Goal: Information Seeking & Learning: Find specific fact

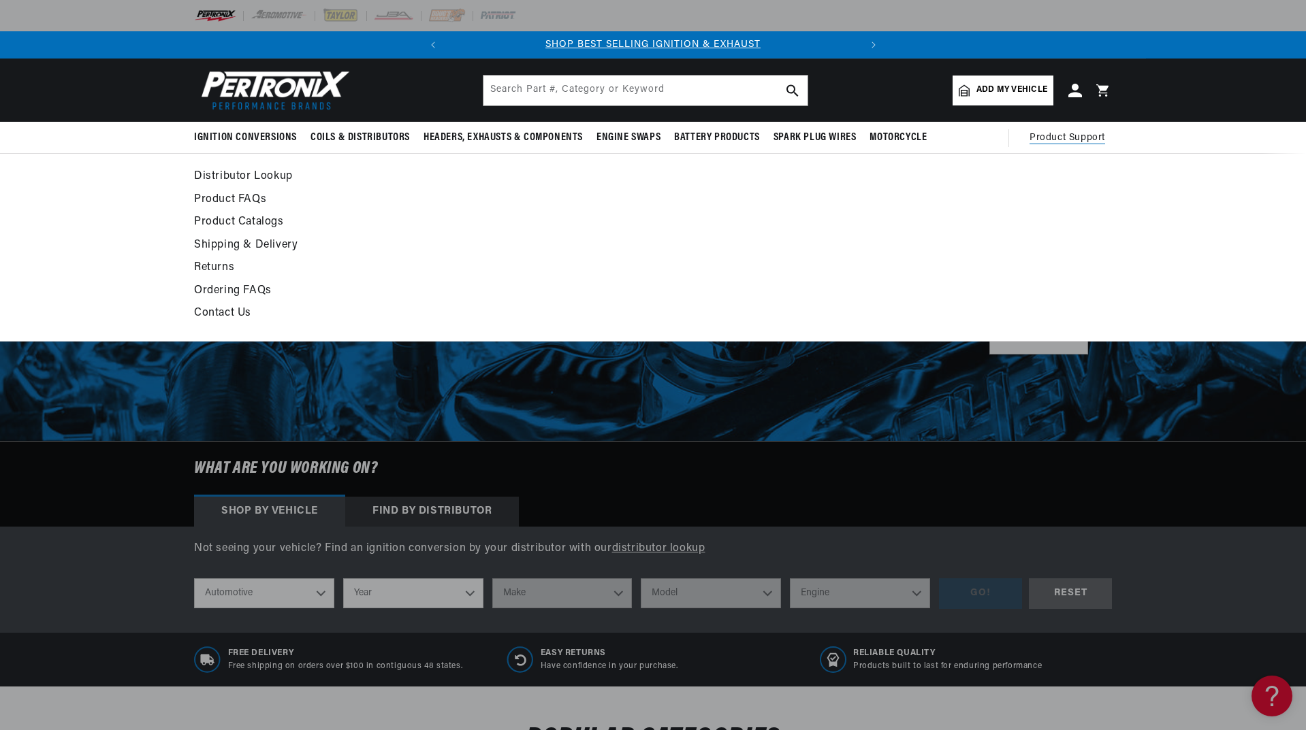
click at [1054, 135] on span "Product Support" at bounding box center [1067, 138] width 76 height 15
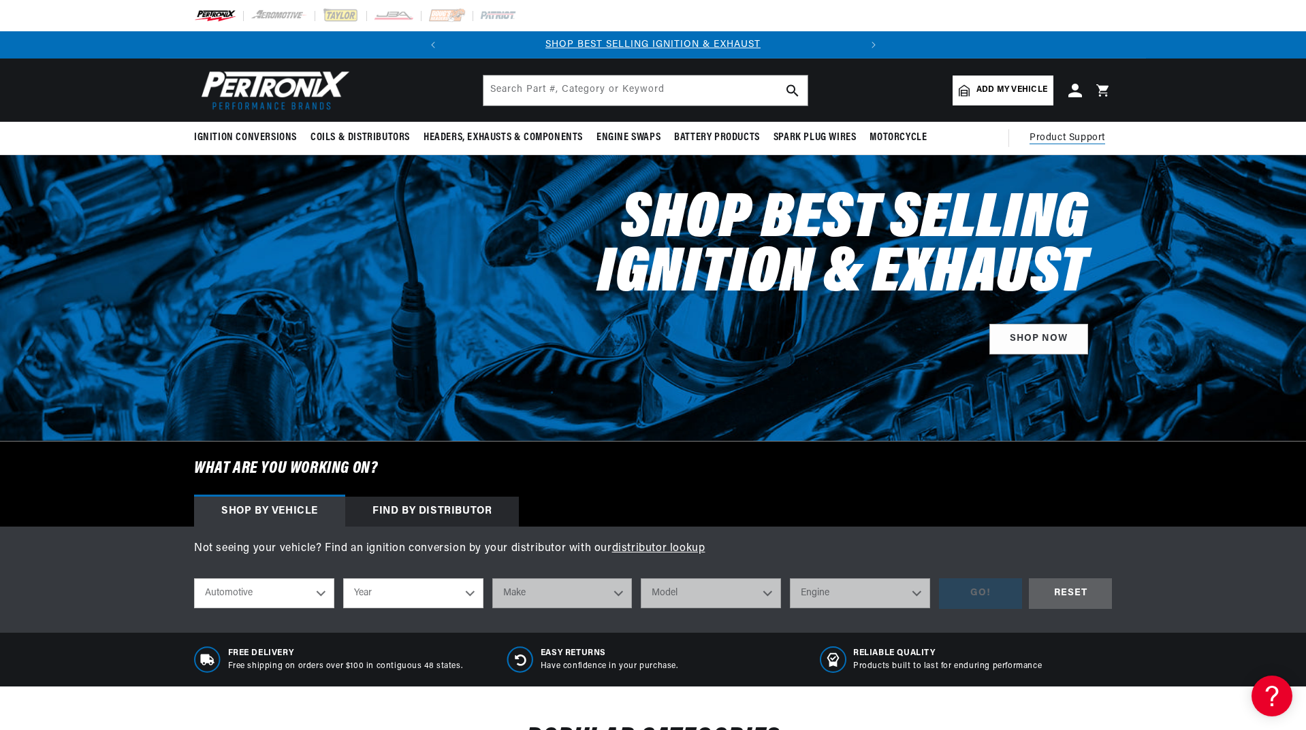
click at [1054, 135] on span "Product Support" at bounding box center [1067, 138] width 76 height 15
click at [531, 89] on input "text" at bounding box center [645, 91] width 324 height 30
type input "wireing digrams"
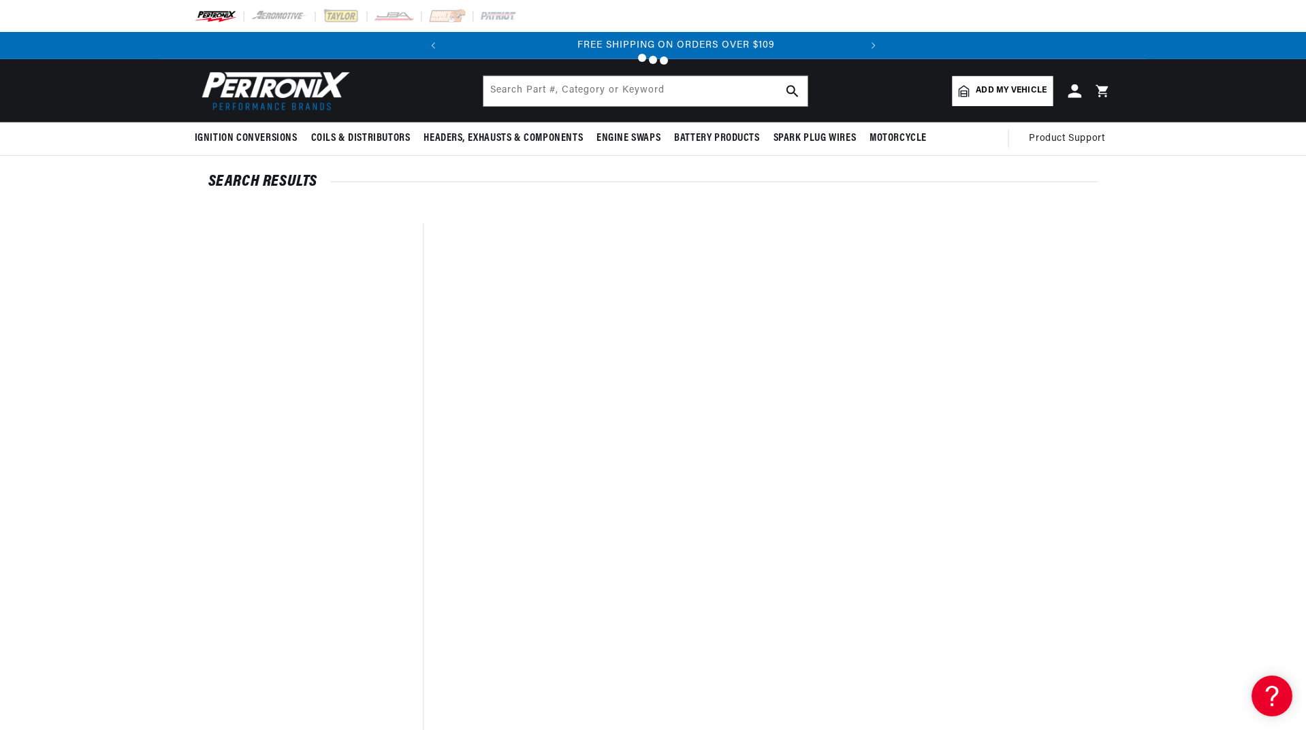
scroll to position [0, 413]
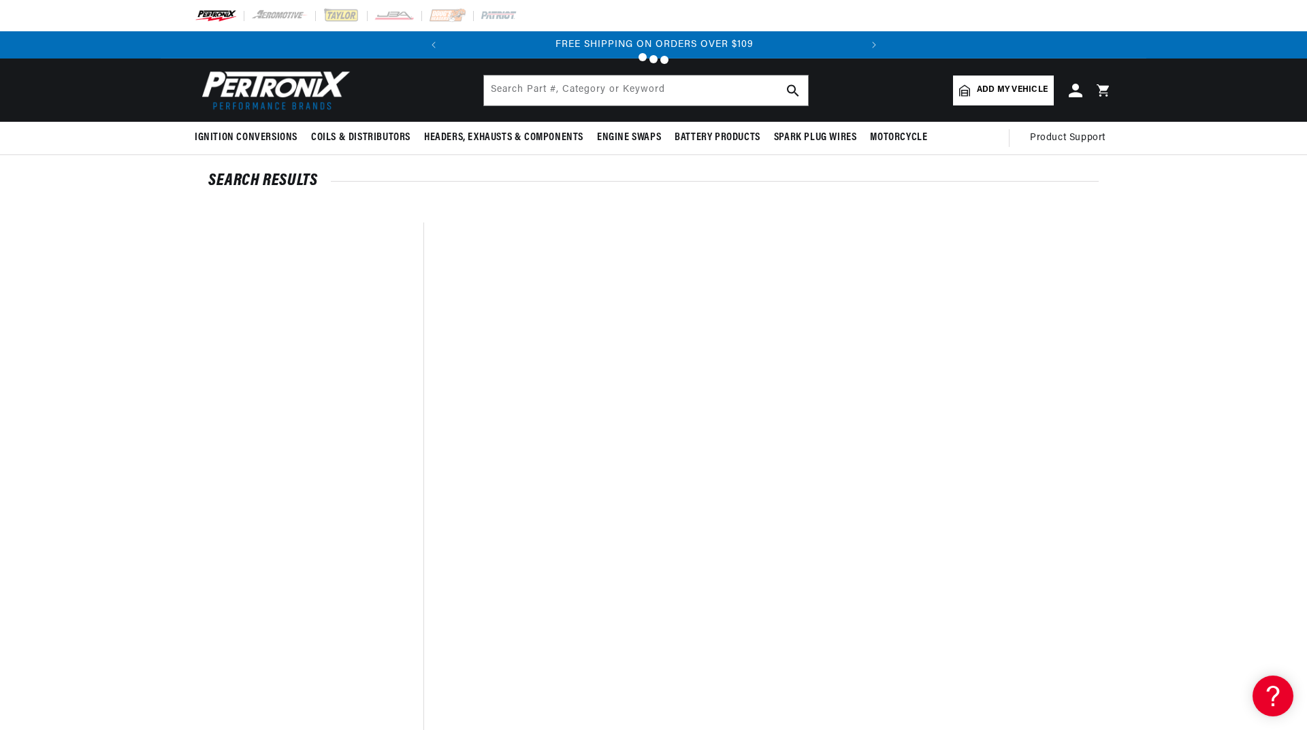
type input "Wiring"
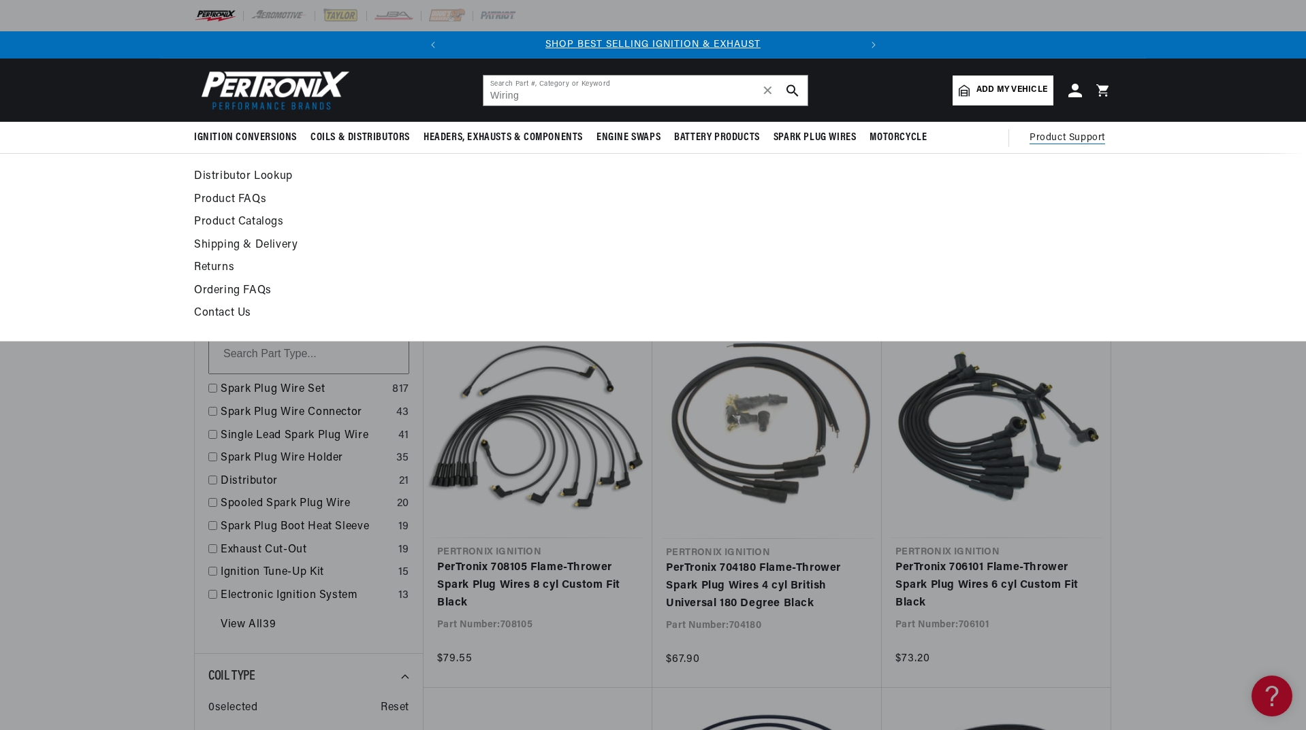
click at [1061, 135] on span "Product Support" at bounding box center [1067, 138] width 76 height 15
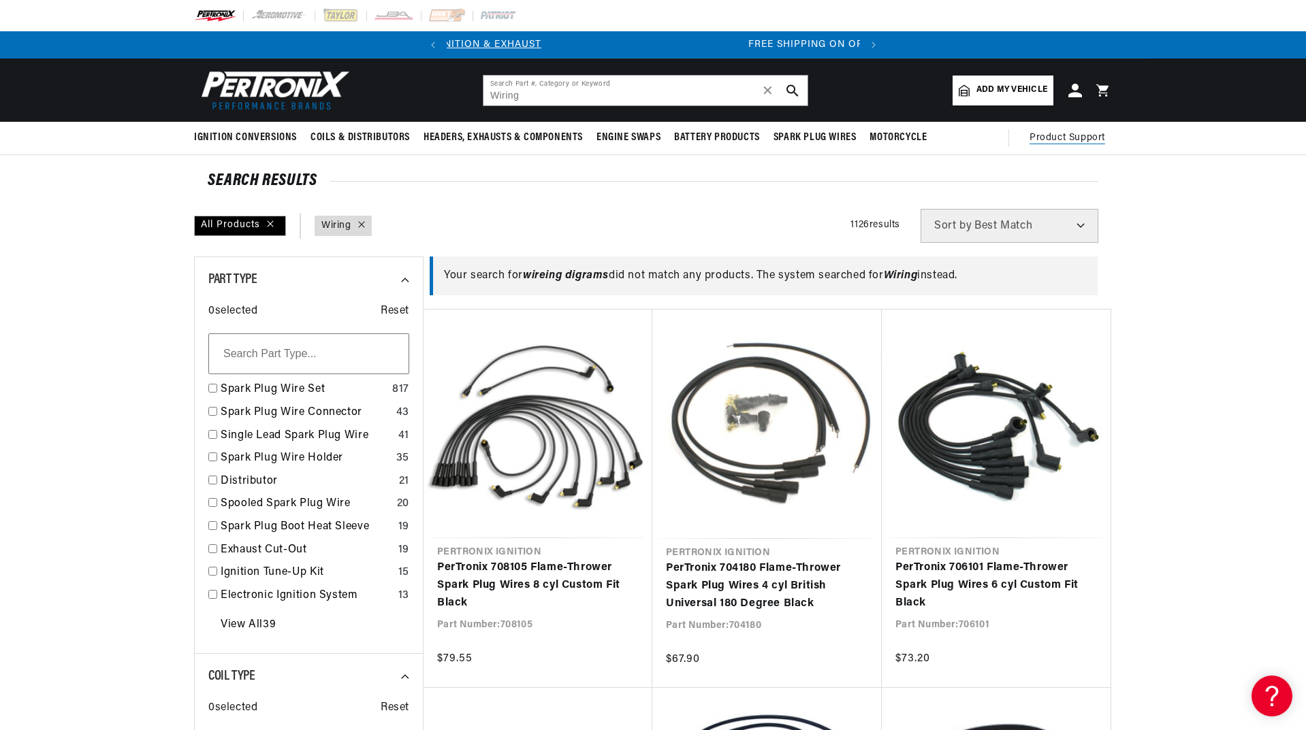
scroll to position [0, 413]
click at [1061, 135] on span "Product Support" at bounding box center [1067, 138] width 76 height 15
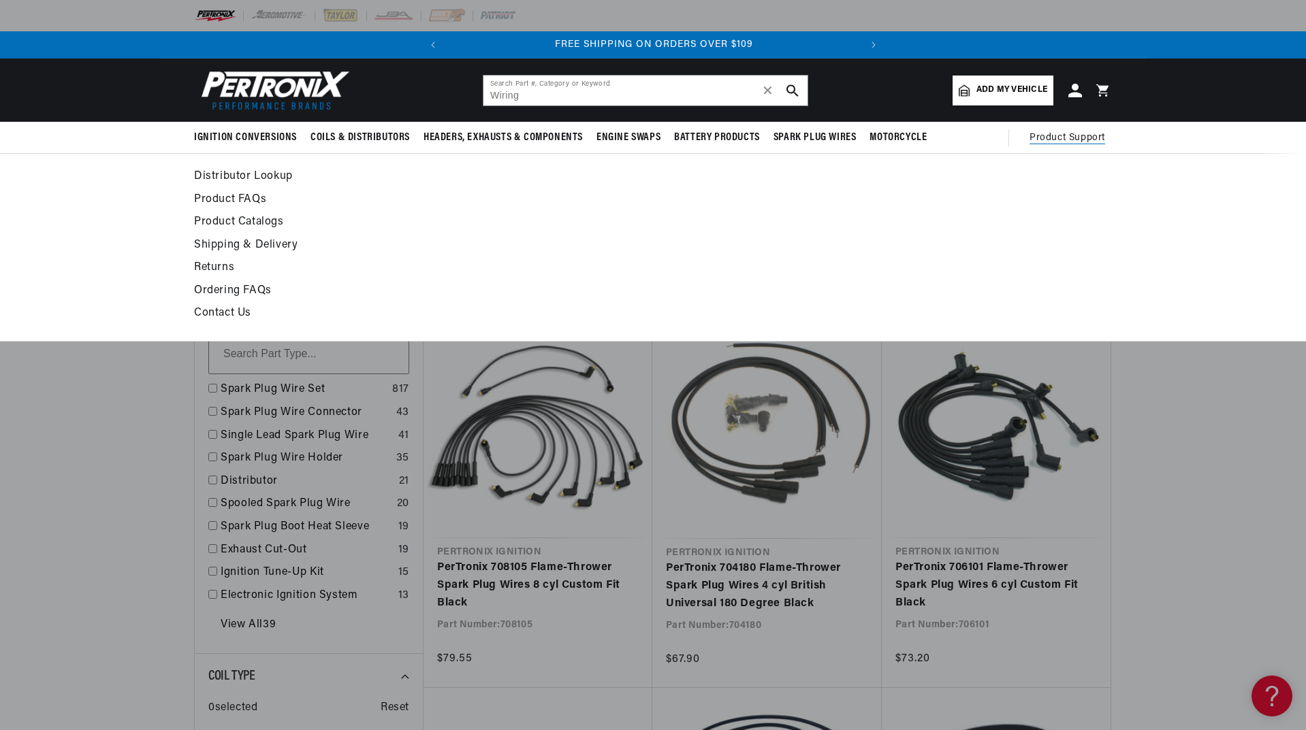
click at [1067, 138] on span "Product Support" at bounding box center [1067, 138] width 76 height 15
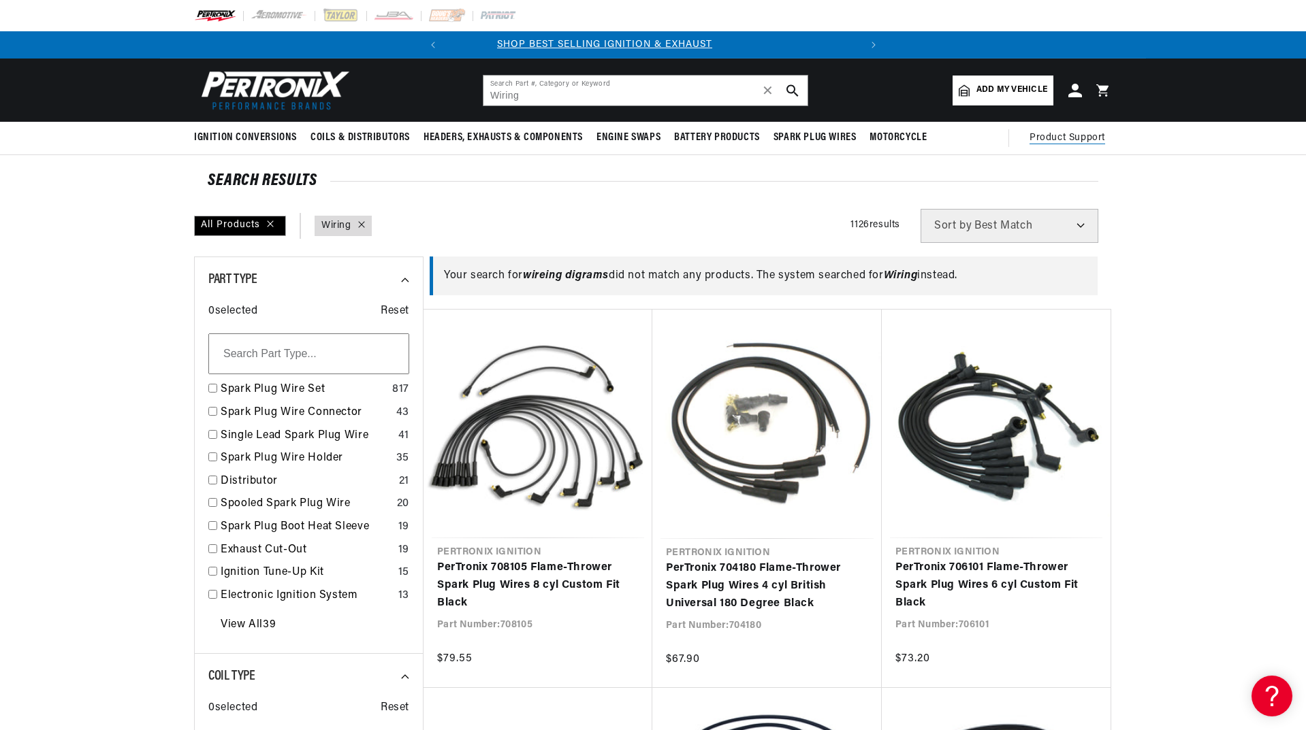
scroll to position [0, 0]
click at [1065, 135] on span "Product Support" at bounding box center [1067, 138] width 76 height 15
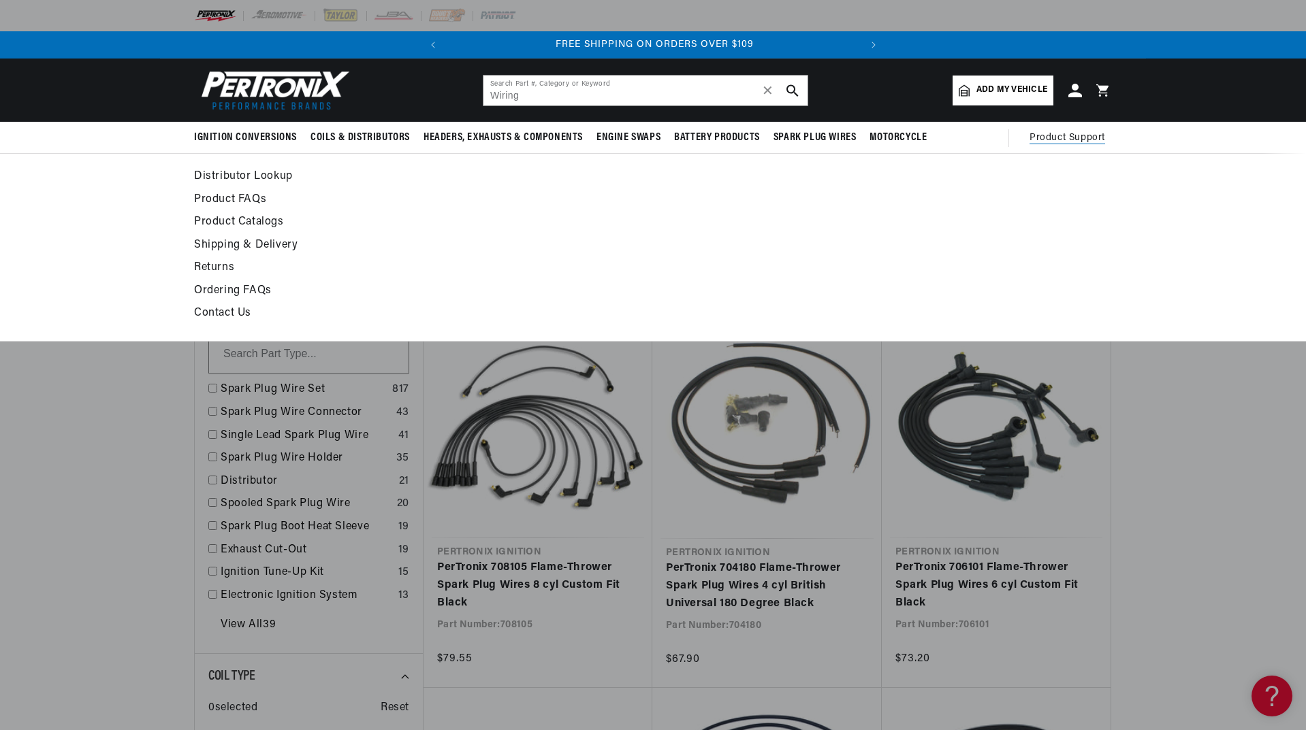
scroll to position [0, 413]
click at [244, 195] on link "Product FAQs" at bounding box center [528, 200] width 669 height 19
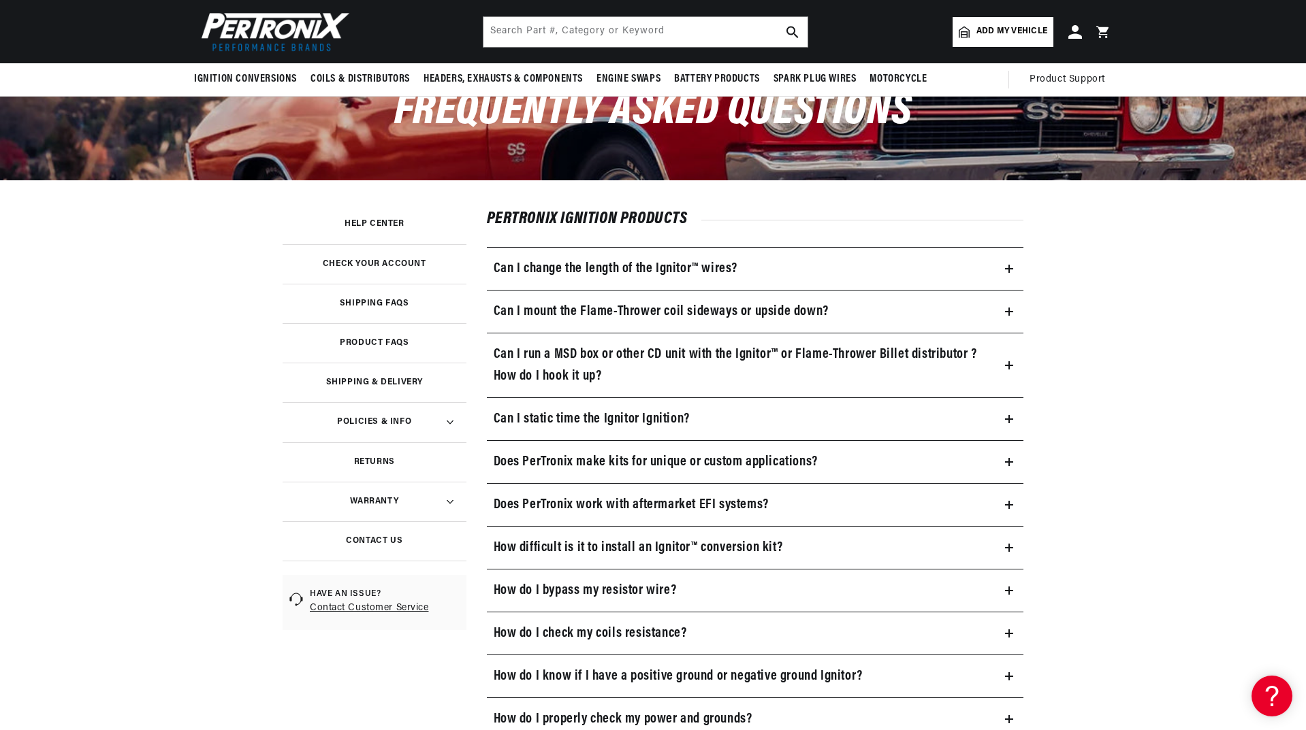
click at [792, 349] on h3 "Can I run a MSD box or other CD unit with the Ignitor™ or Flame-Thrower Billet …" at bounding box center [742, 366] width 496 height 44
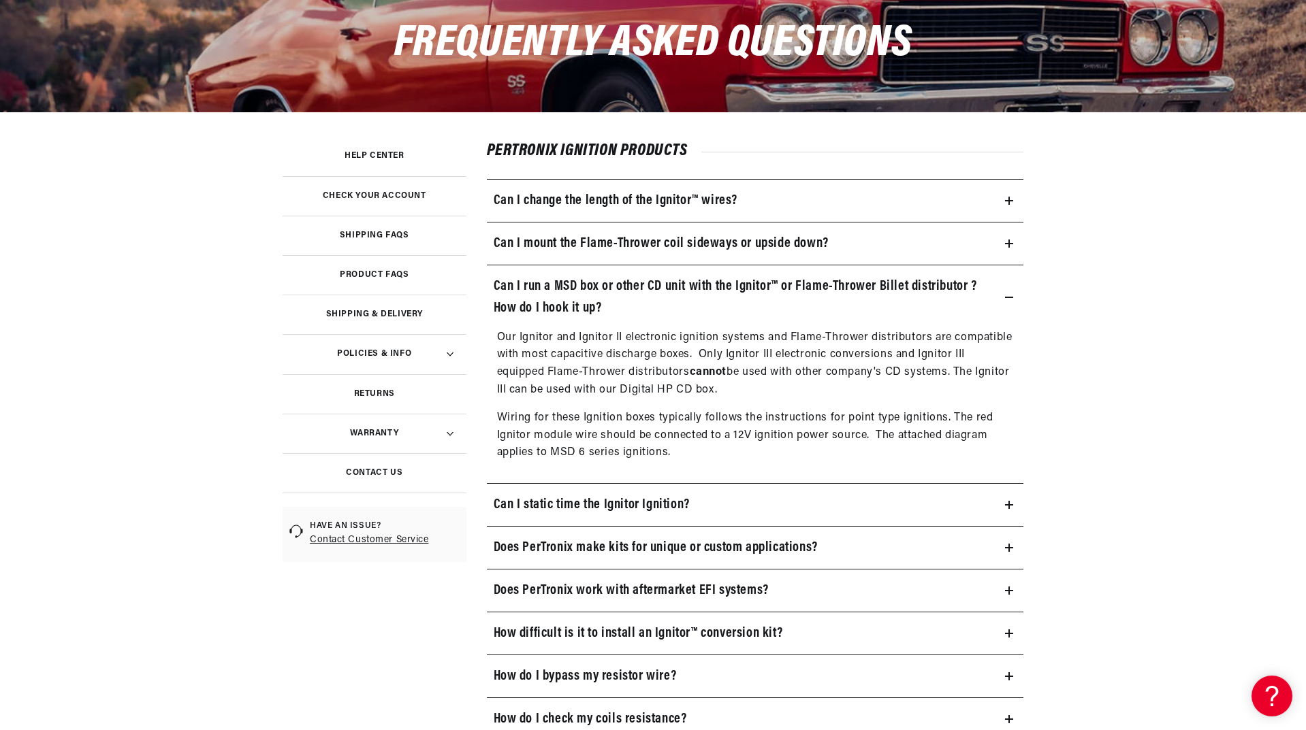
click at [1007, 290] on summary "Can I run a MSD box or other CD unit with the Ignitor™ or Flame-Thrower Billet …" at bounding box center [755, 297] width 537 height 64
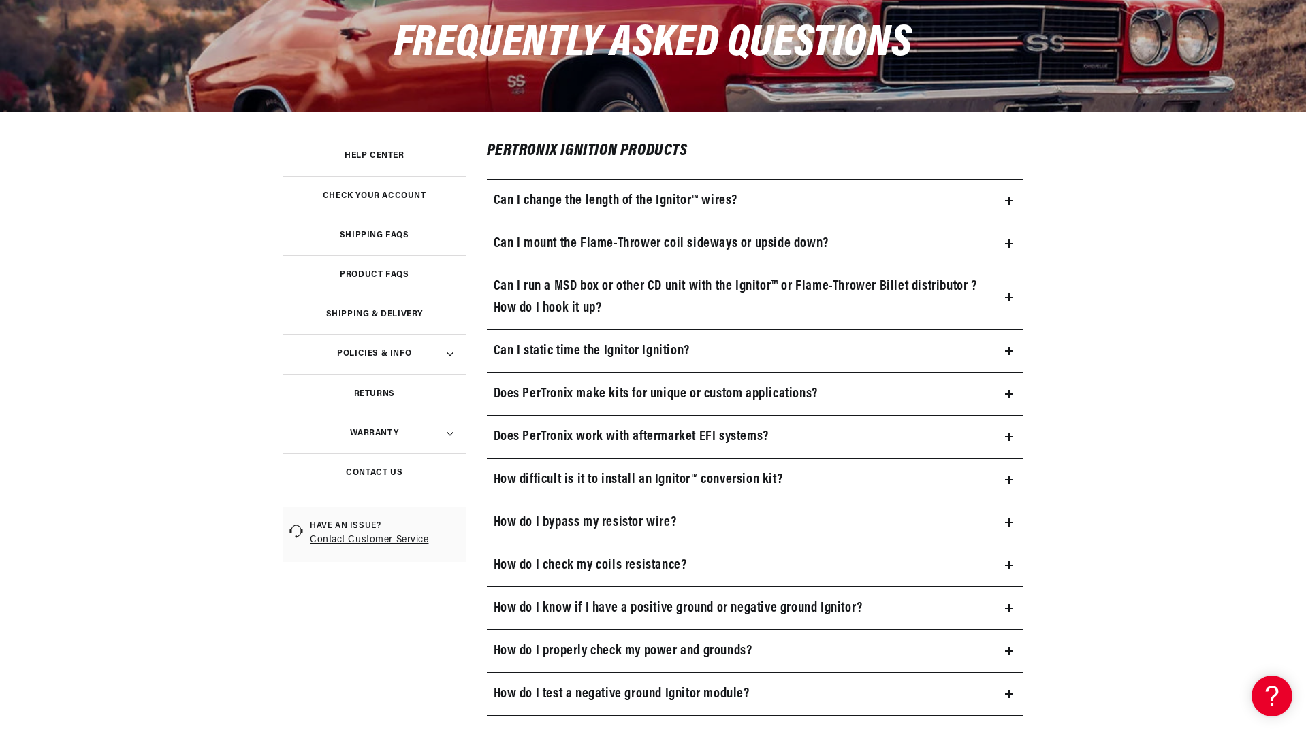
click at [1007, 290] on summary "Can I run a MSD box or other CD unit with the Ignitor™ or Flame-Thrower Billet …" at bounding box center [755, 297] width 537 height 64
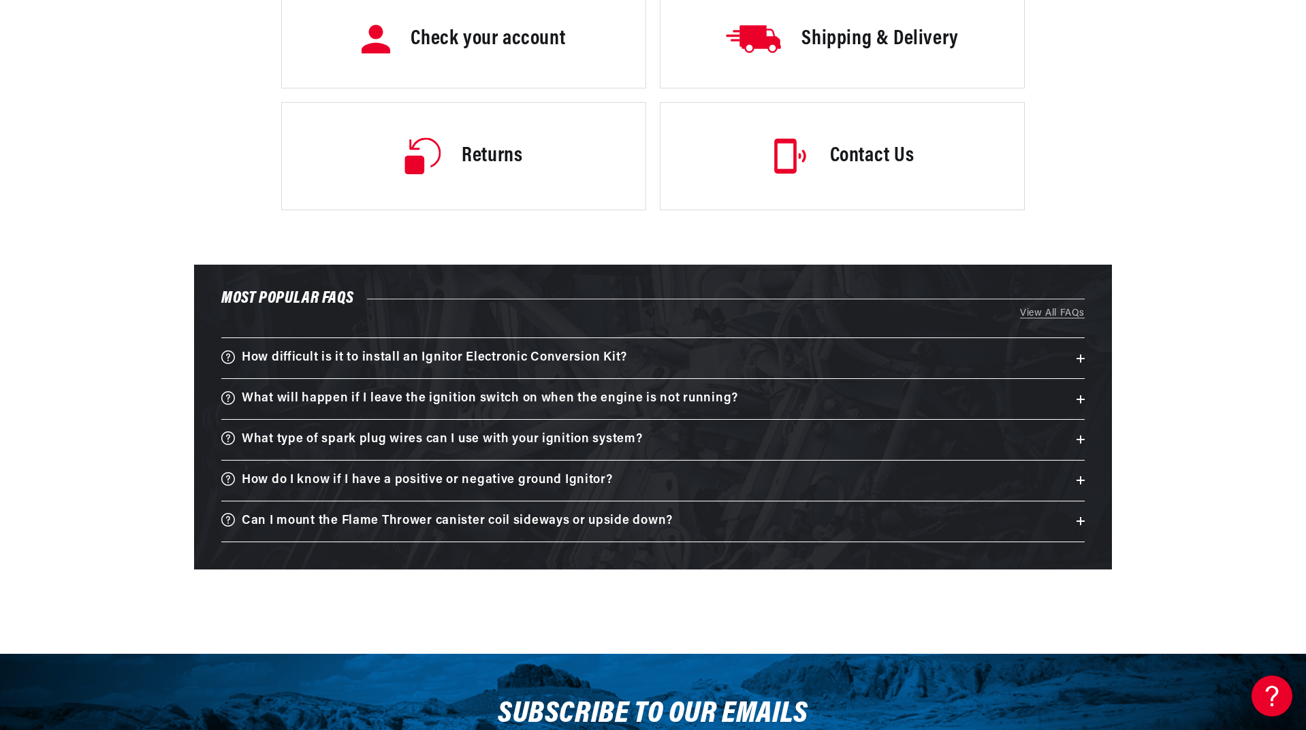
scroll to position [2698, 0]
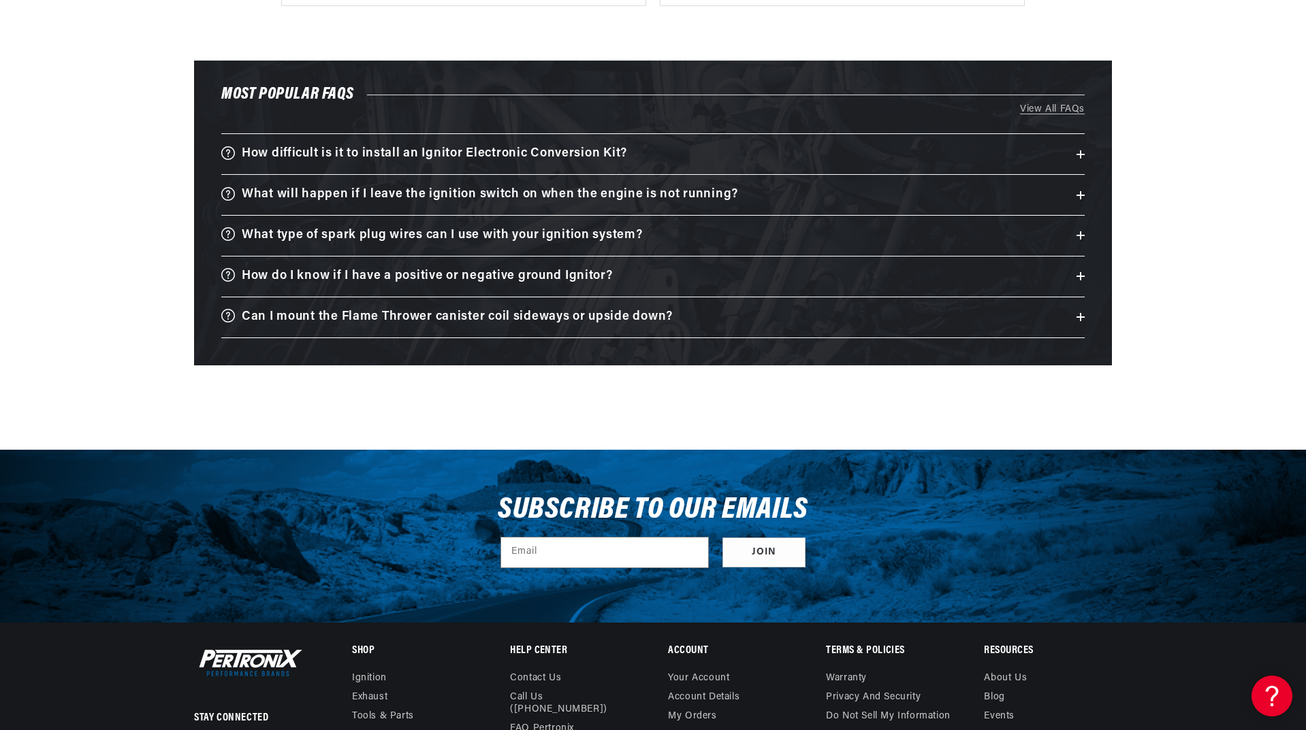
click at [1076, 316] on icon at bounding box center [1080, 317] width 8 height 8
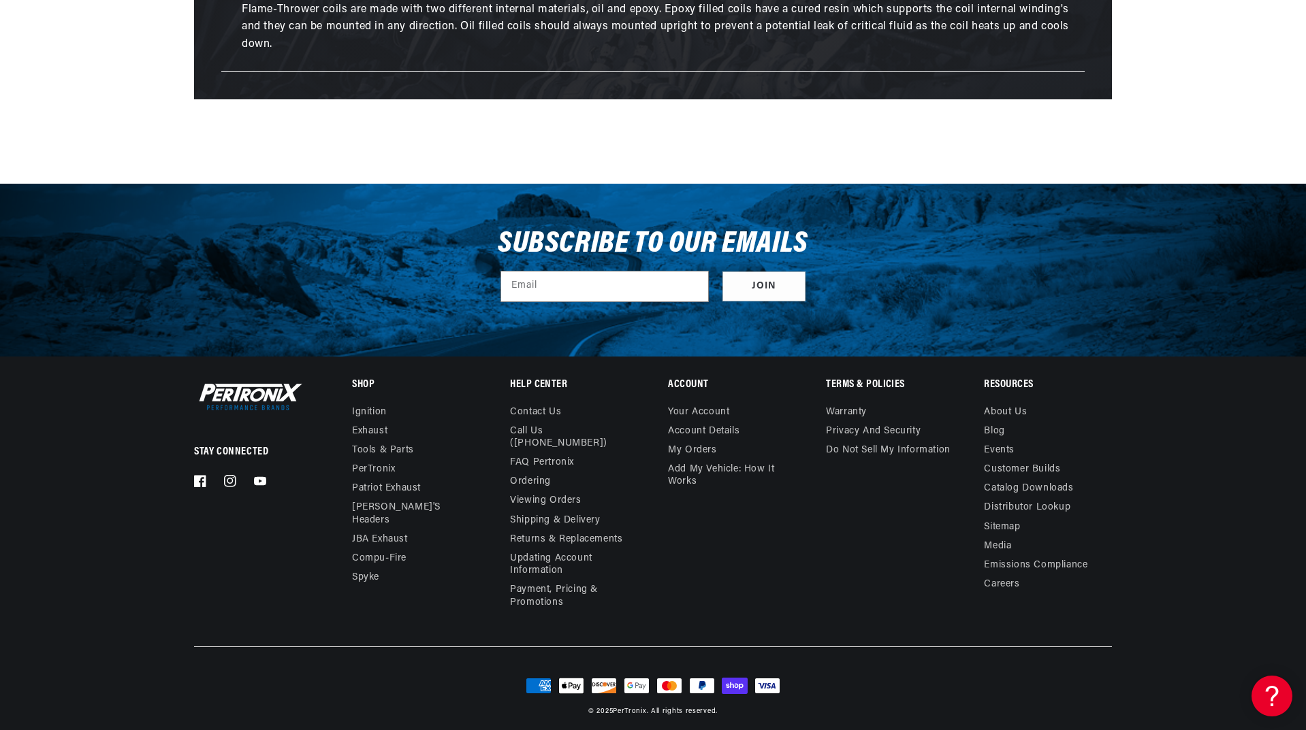
scroll to position [0, 0]
click at [1038, 485] on link "Catalog Downloads" at bounding box center [1028, 488] width 89 height 19
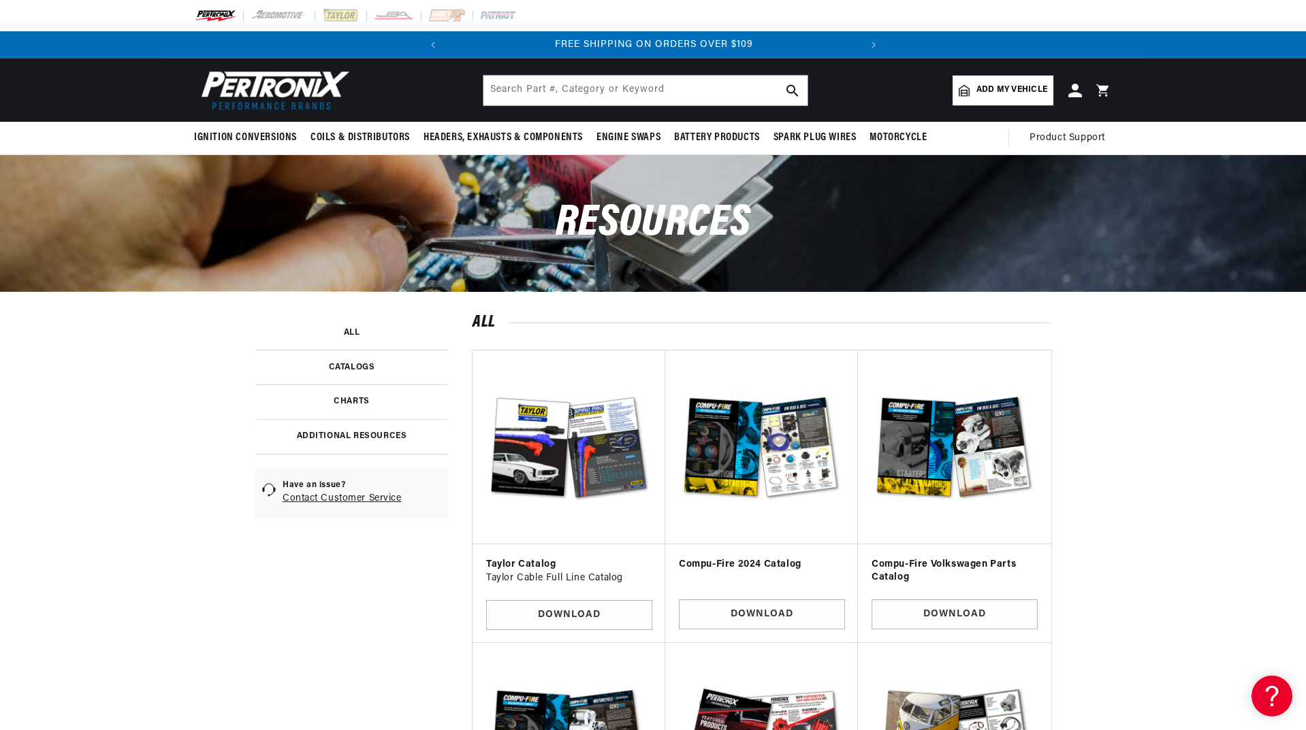
click at [378, 431] on link at bounding box center [351, 436] width 193 height 35
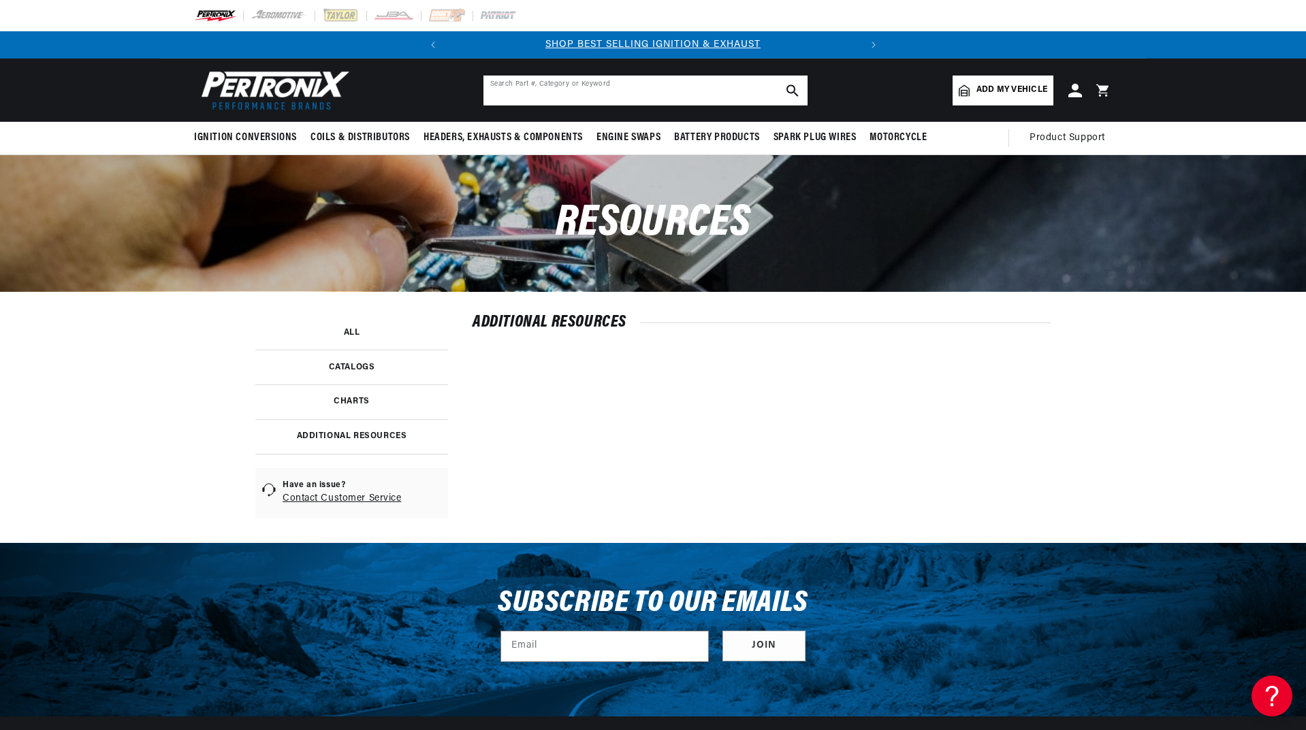
click at [520, 84] on input "text" at bounding box center [645, 91] width 324 height 30
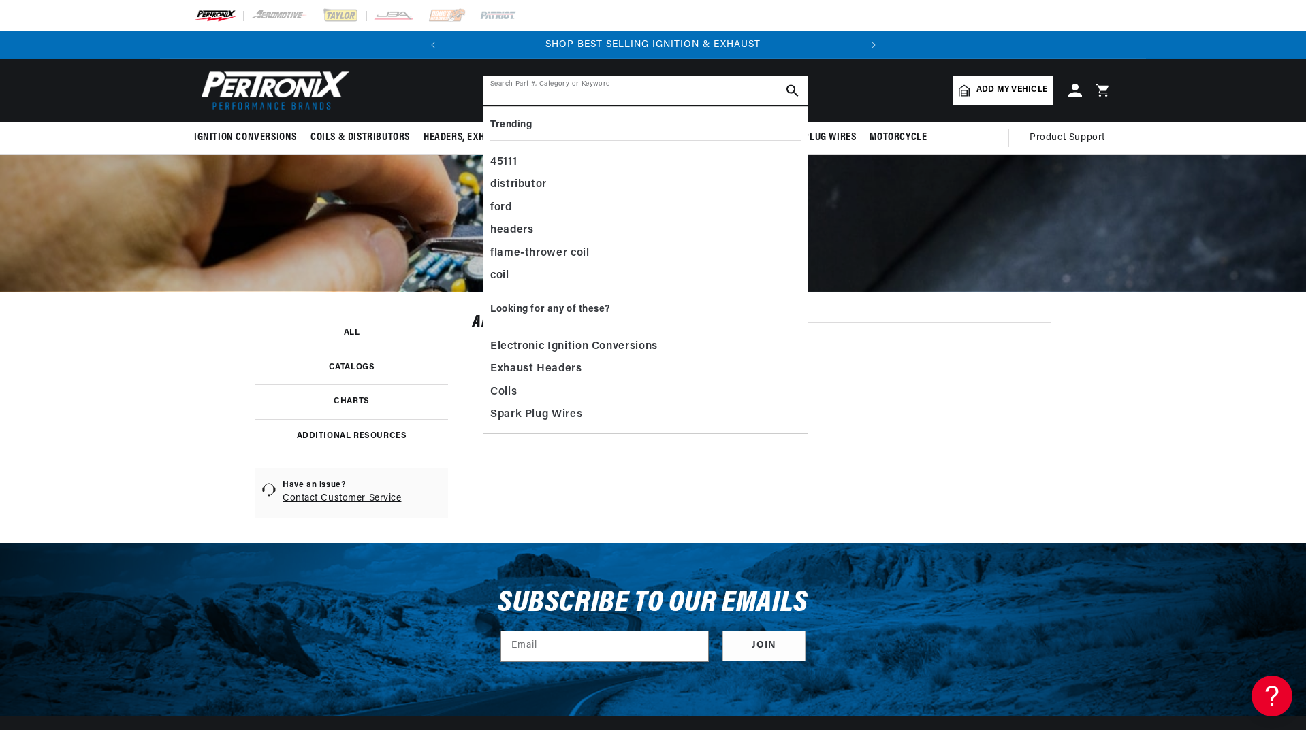
click at [520, 84] on input "text" at bounding box center [645, 91] width 324 height 30
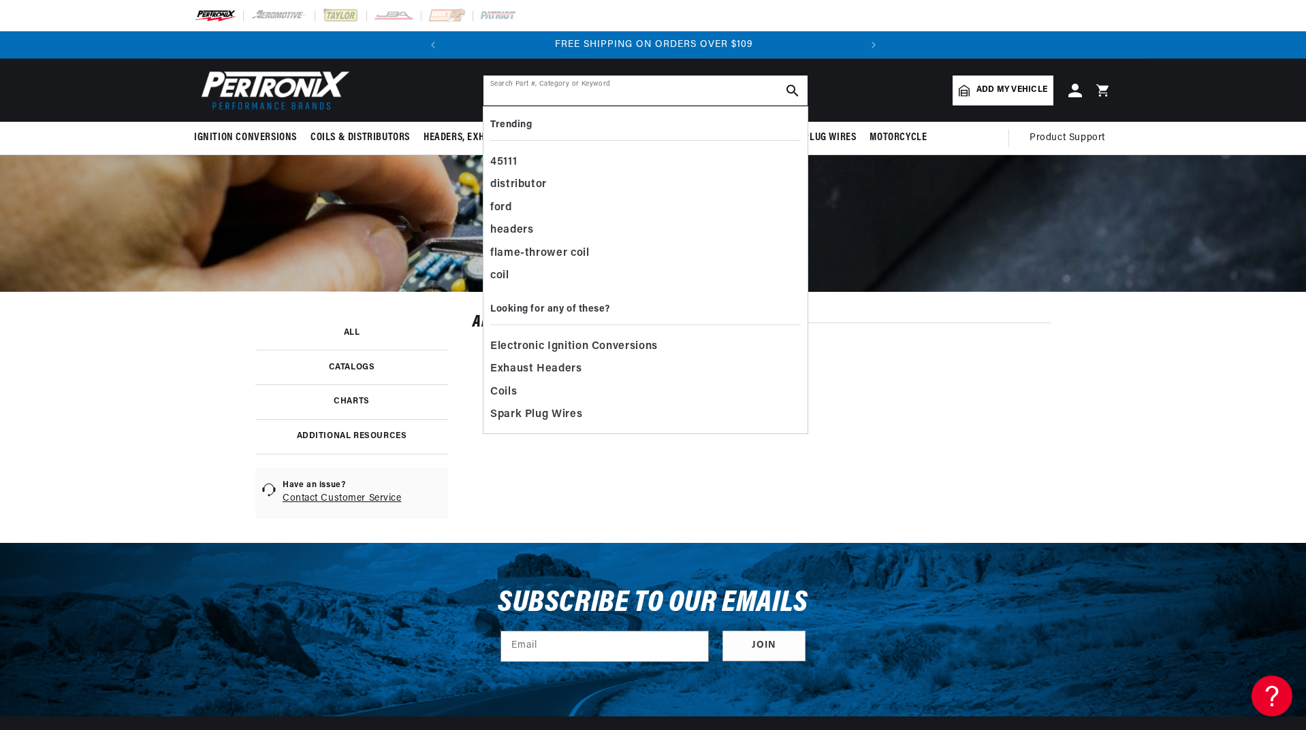
click at [520, 84] on input "text" at bounding box center [645, 91] width 324 height 30
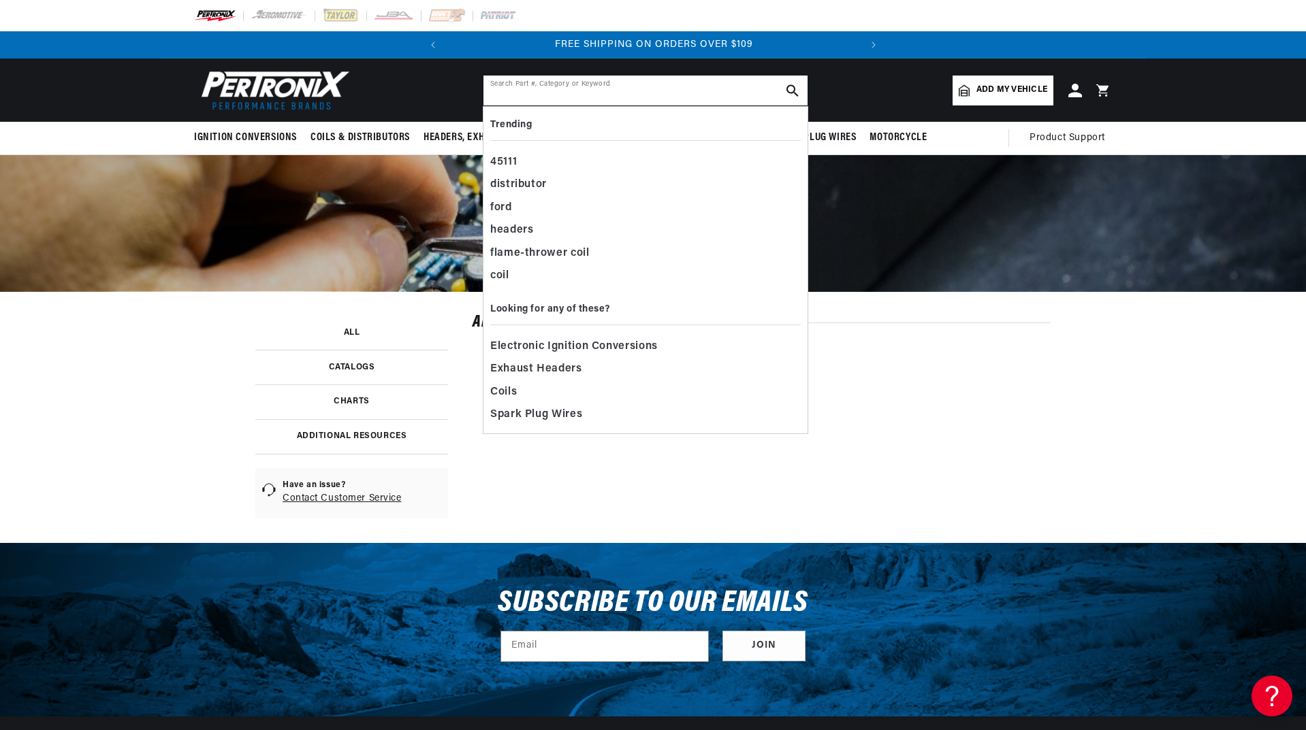
click at [520, 84] on input "text" at bounding box center [645, 91] width 324 height 30
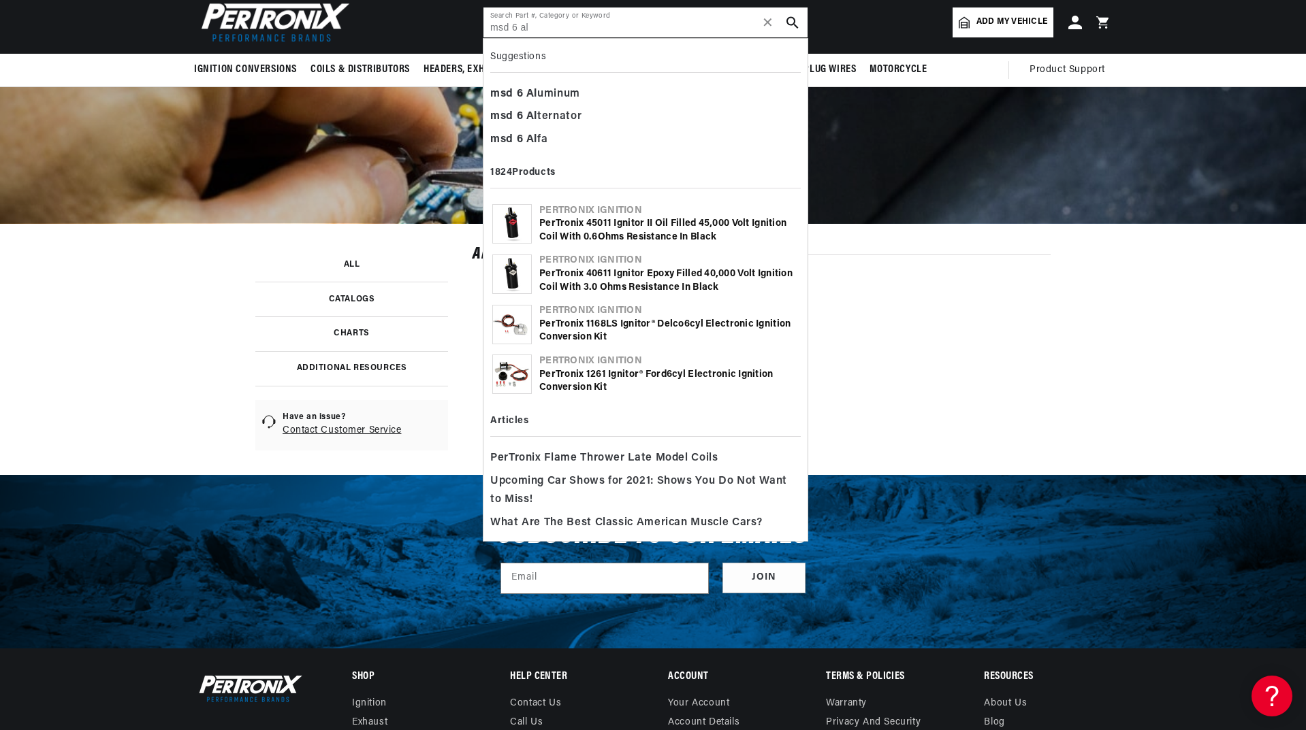
scroll to position [0, 0]
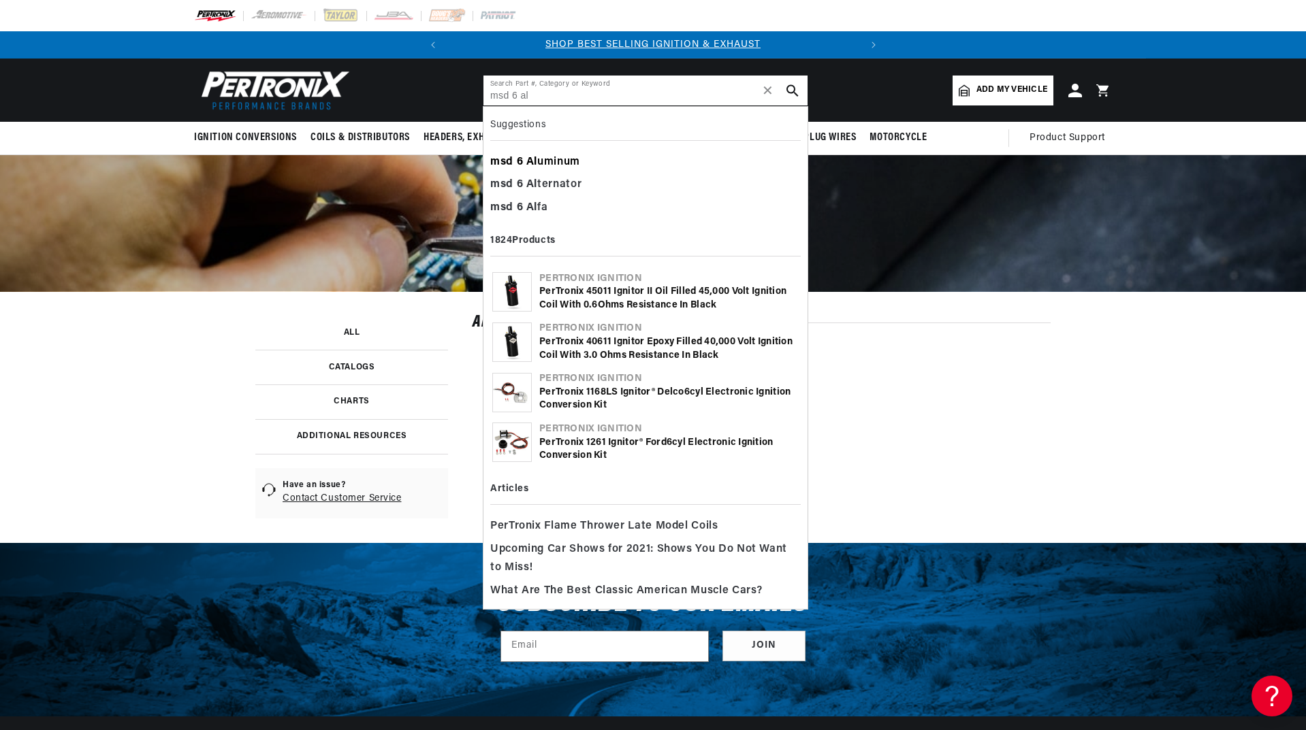
type input "msd 6 al"
click at [563, 156] on div "msd 6 Al uminum" at bounding box center [645, 162] width 310 height 23
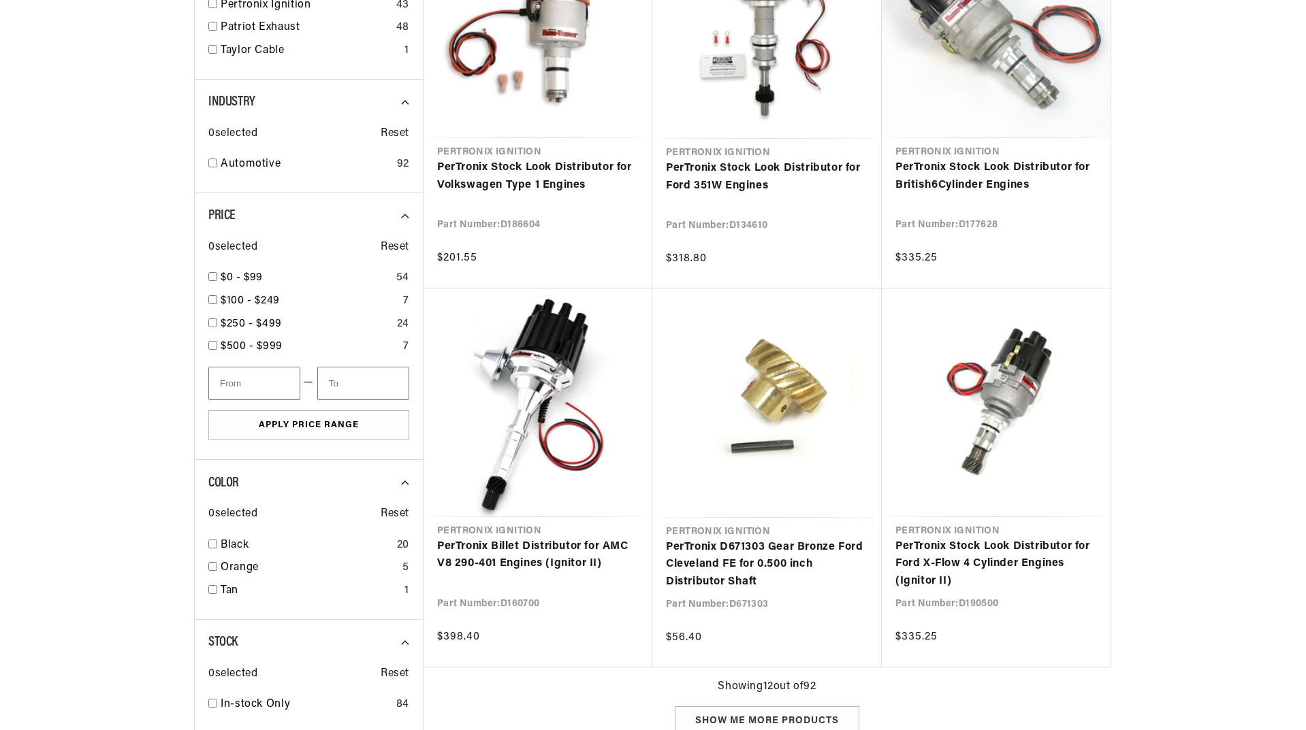
scroll to position [0, 413]
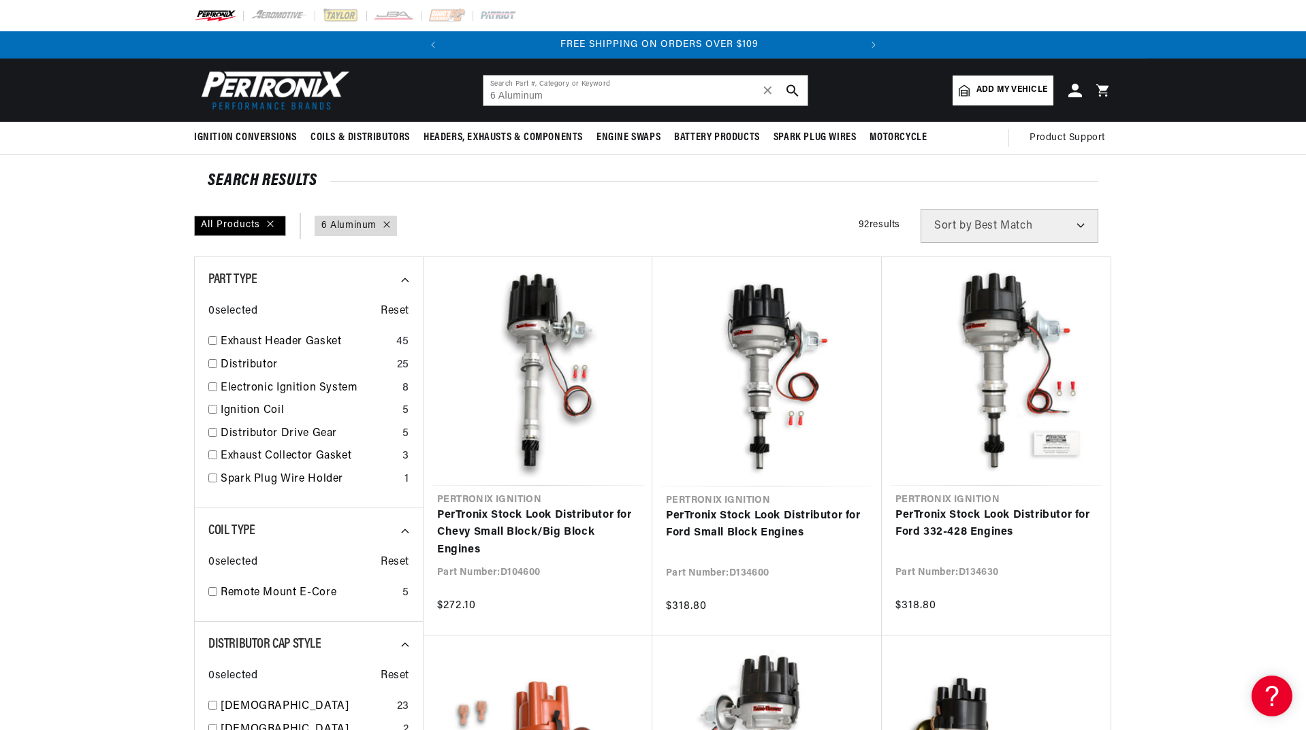
scroll to position [0, 413]
click at [559, 93] on input "6 Aluminum" at bounding box center [645, 91] width 324 height 30
type input "6"
drag, startPoint x: 508, startPoint y: 95, endPoint x: 547, endPoint y: 96, distance: 39.5
click at [547, 96] on input "scmatic" at bounding box center [645, 91] width 324 height 30
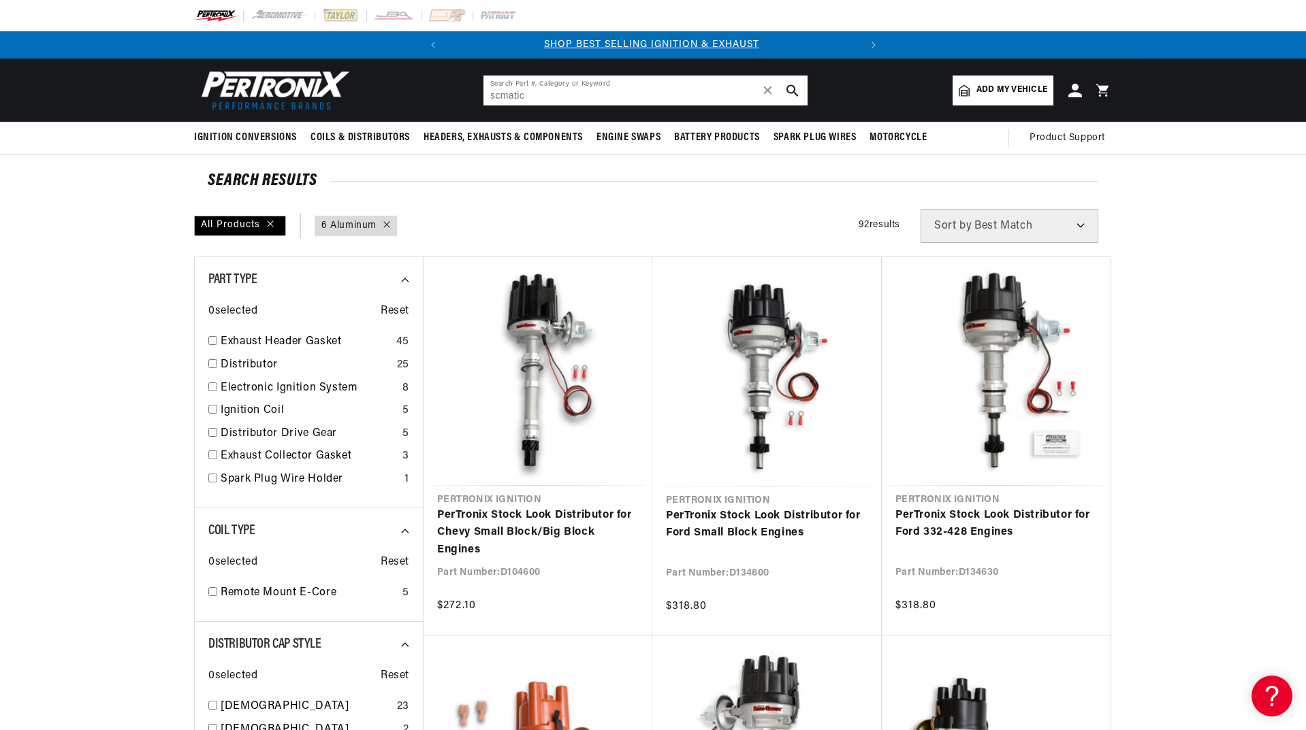
scroll to position [0, 0]
type input "s"
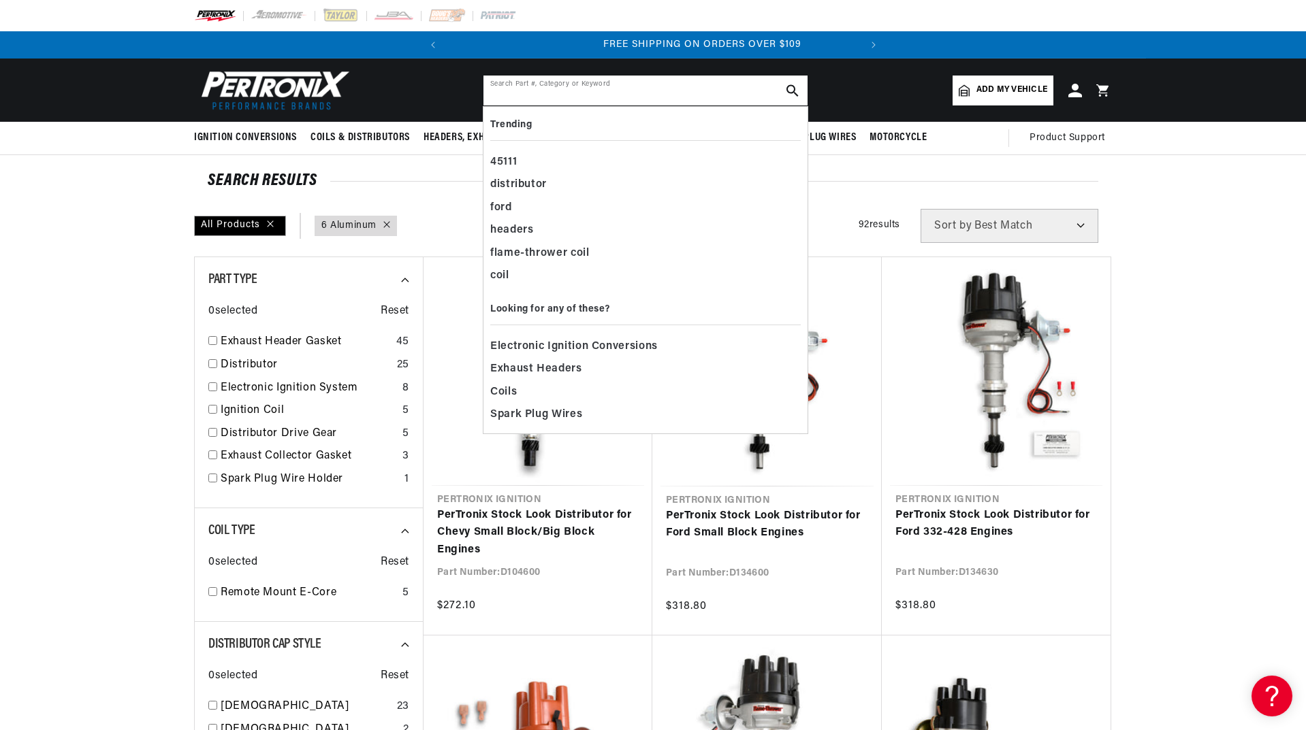
scroll to position [0, 413]
